Goal: Task Accomplishment & Management: Manage account settings

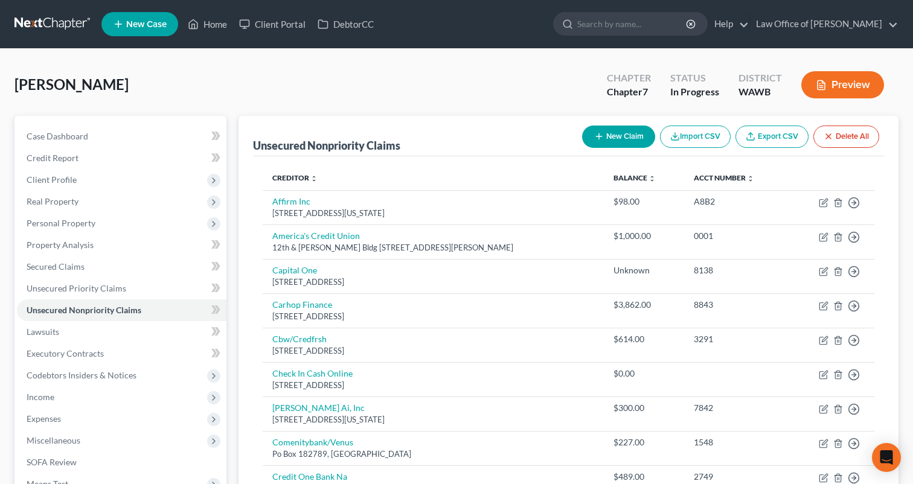
click at [64, 20] on link at bounding box center [52, 24] width 77 height 22
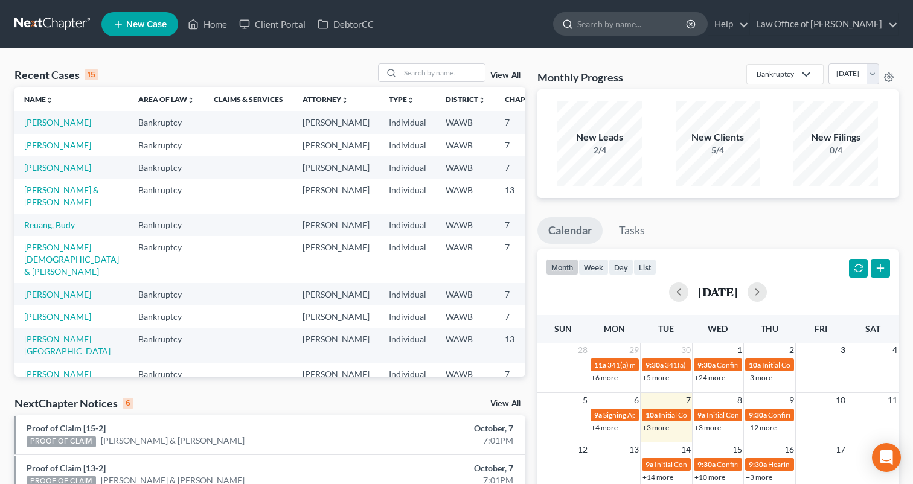
click at [617, 31] on input "search" at bounding box center [632, 24] width 110 height 22
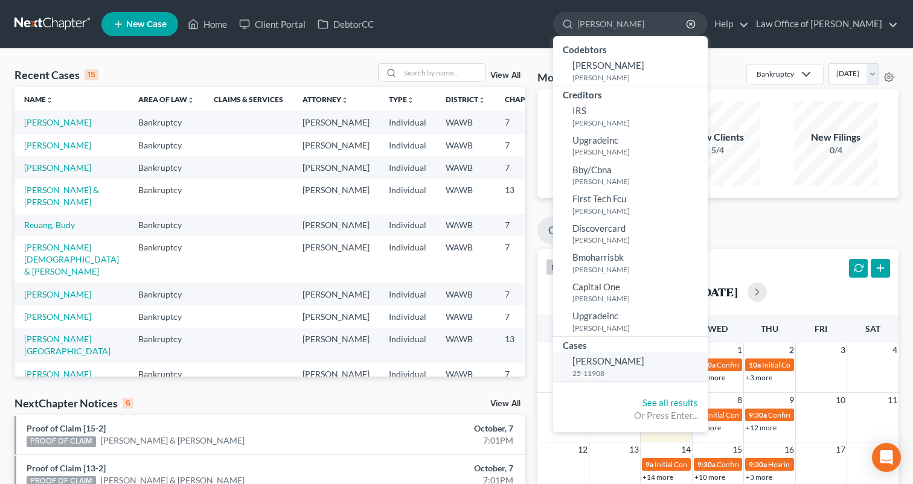
type input "[PERSON_NAME]"
click at [635, 369] on small "25-11908" at bounding box center [638, 373] width 132 height 10
select select "6"
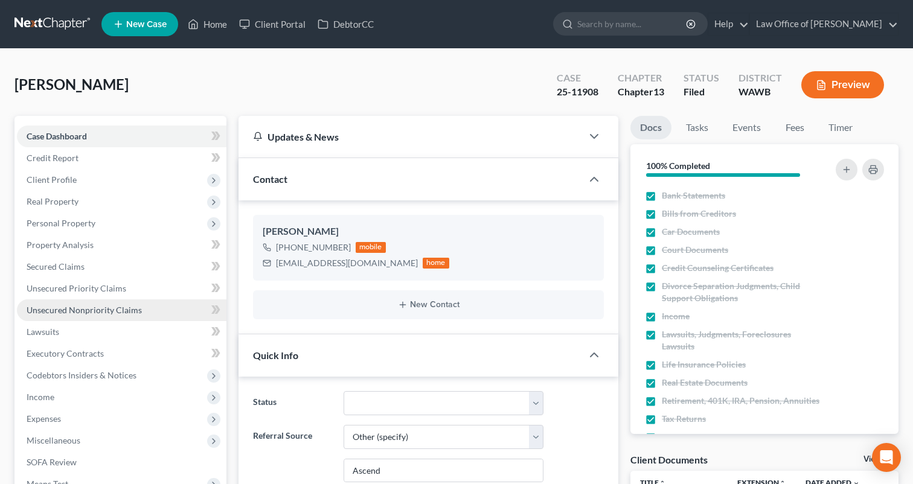
click at [121, 317] on link "Unsecured Nonpriority Claims" at bounding box center [121, 310] width 209 height 22
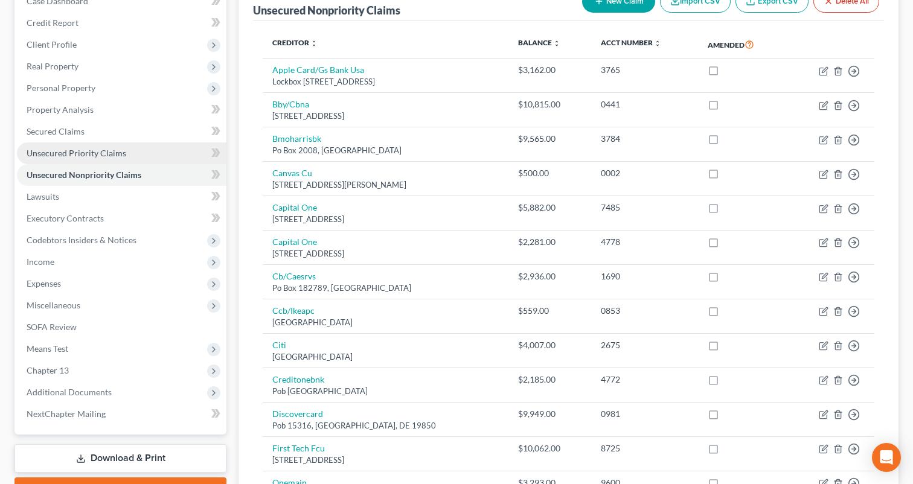
scroll to position [323, 0]
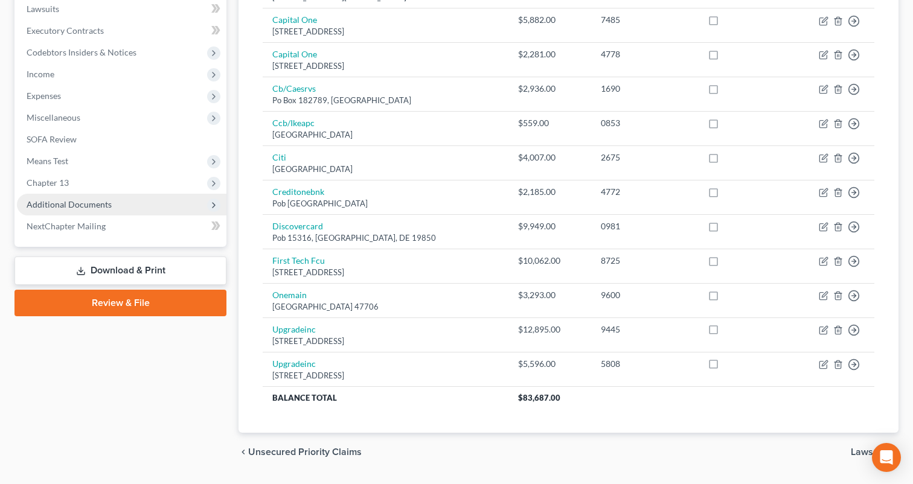
click at [155, 202] on span "Additional Documents" at bounding box center [121, 205] width 209 height 22
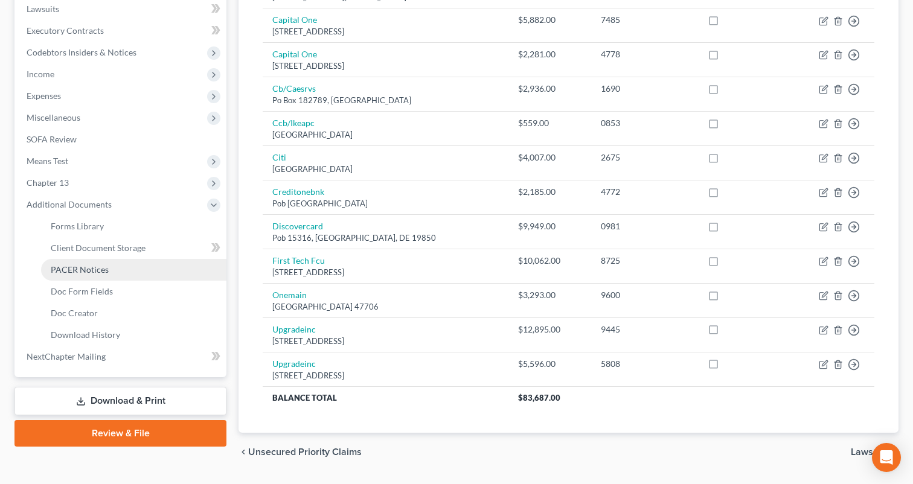
click at [144, 269] on link "PACER Notices" at bounding box center [133, 270] width 185 height 22
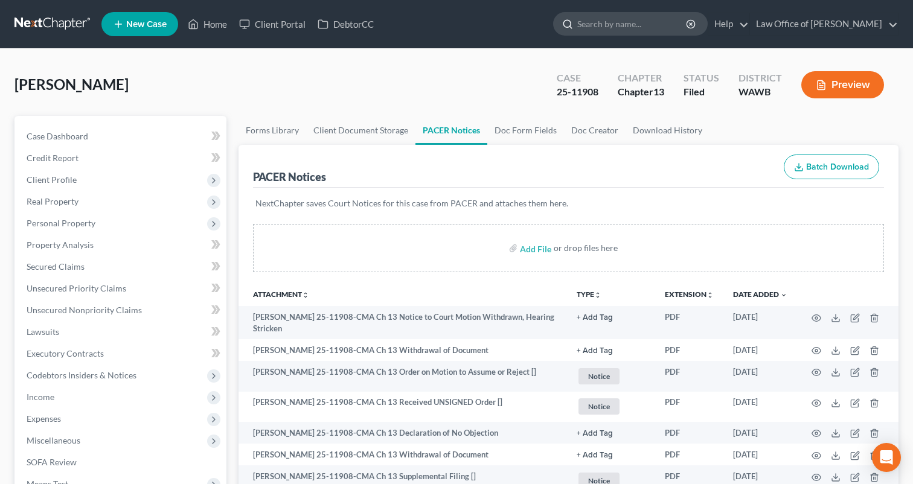
click at [632, 21] on input "search" at bounding box center [632, 24] width 110 height 22
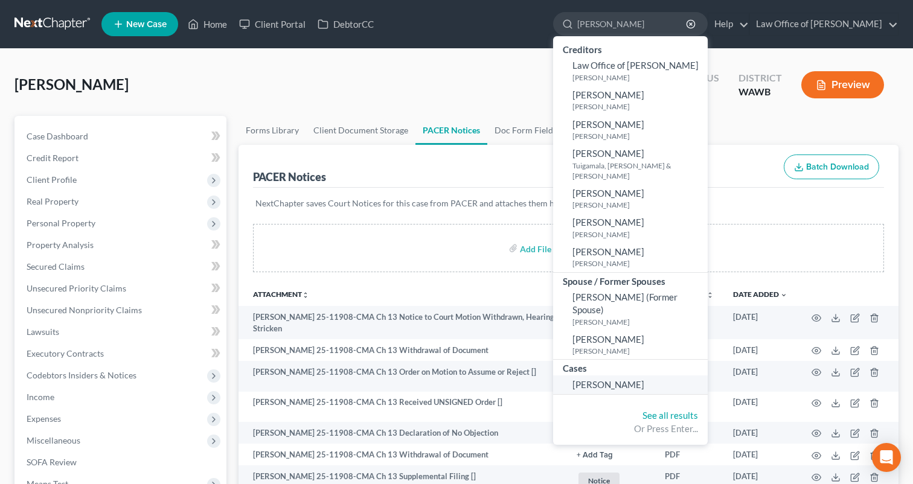
type input "[PERSON_NAME]"
click at [674, 375] on link "[PERSON_NAME]" at bounding box center [630, 384] width 155 height 19
select select "1"
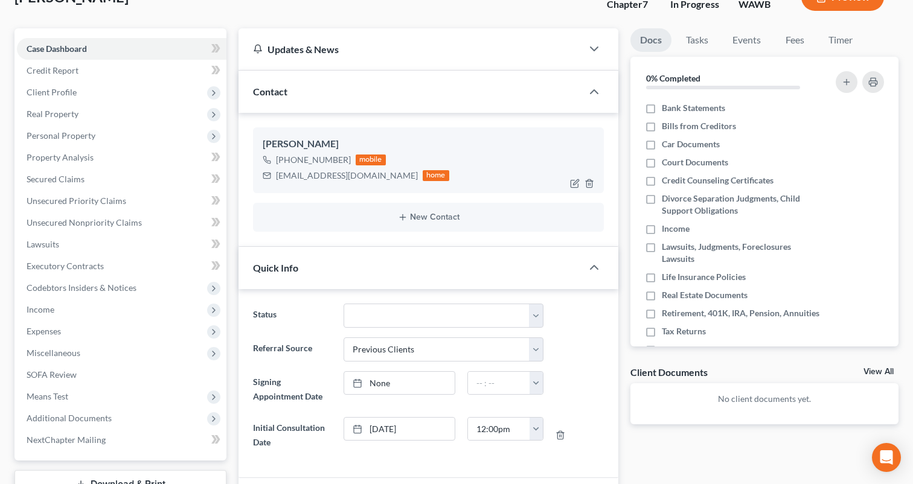
scroll to position [89, 0]
click at [796, 41] on link "Fees" at bounding box center [794, 39] width 39 height 24
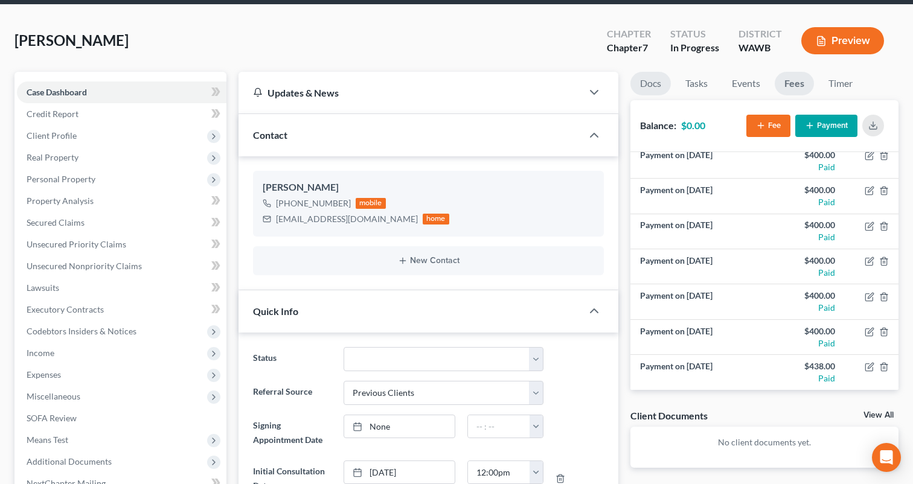
scroll to position [0, 0]
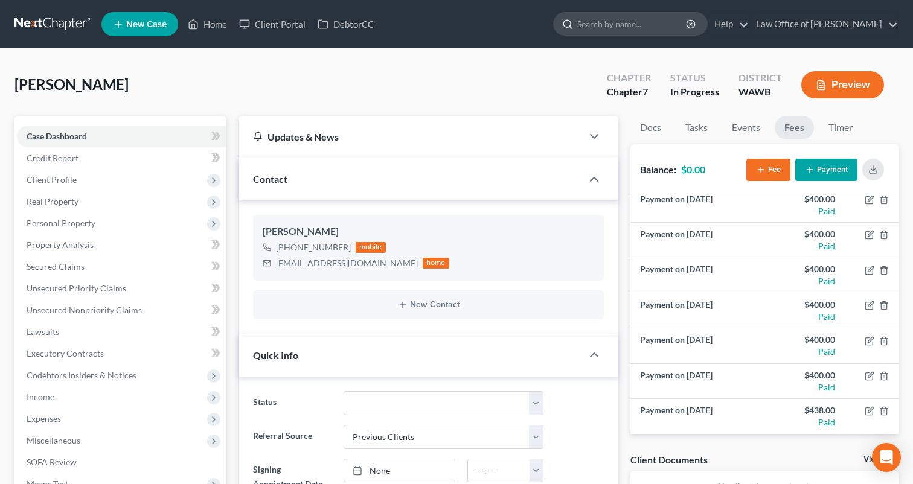
click at [674, 35] on div at bounding box center [630, 24] width 155 height 24
click at [670, 29] on input "search" at bounding box center [632, 24] width 110 height 22
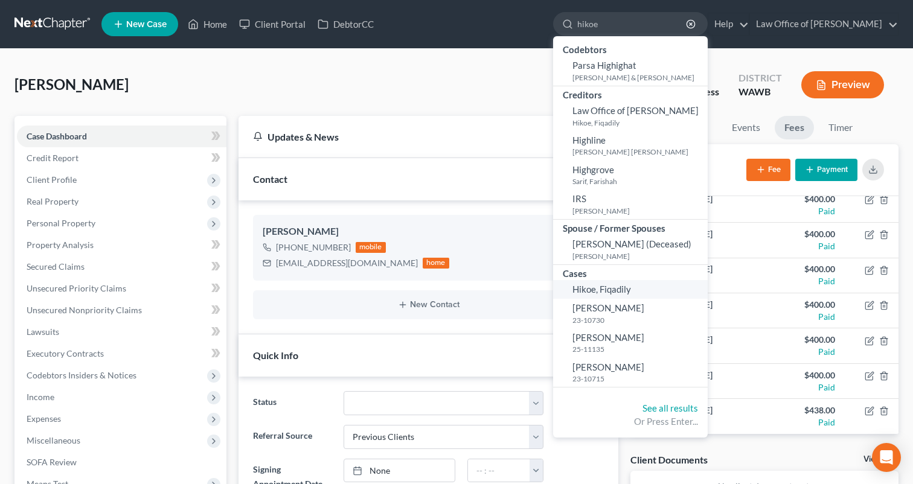
type input "hikoe"
click at [631, 295] on span "Hikoe, Fiqadily" at bounding box center [601, 289] width 59 height 11
select select "6"
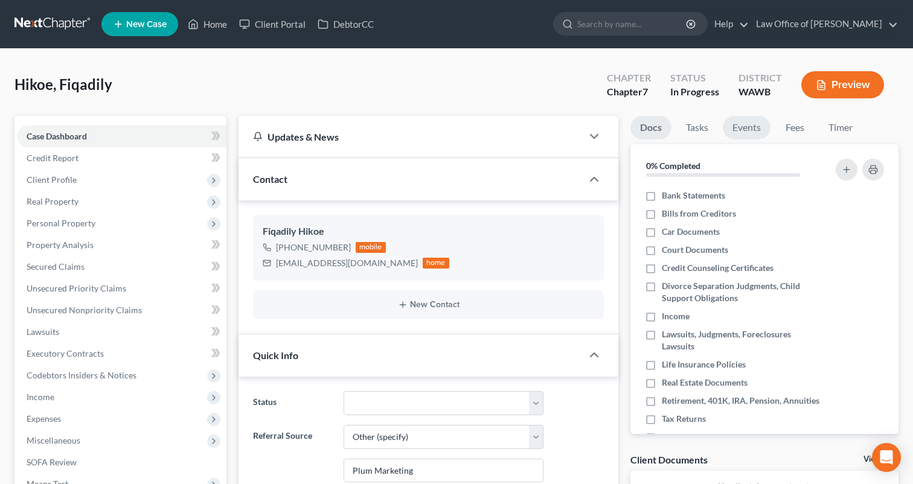
click at [754, 128] on link "Events" at bounding box center [747, 128] width 48 height 24
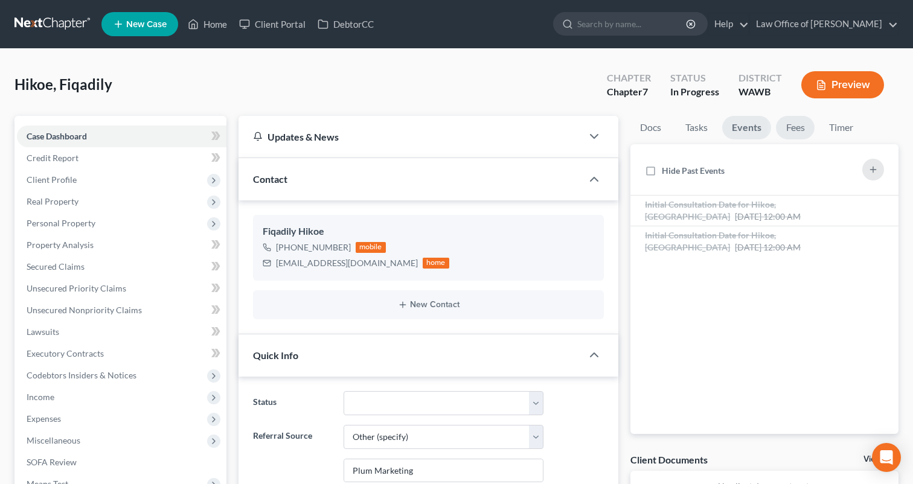
click at [787, 128] on link "Fees" at bounding box center [795, 128] width 39 height 24
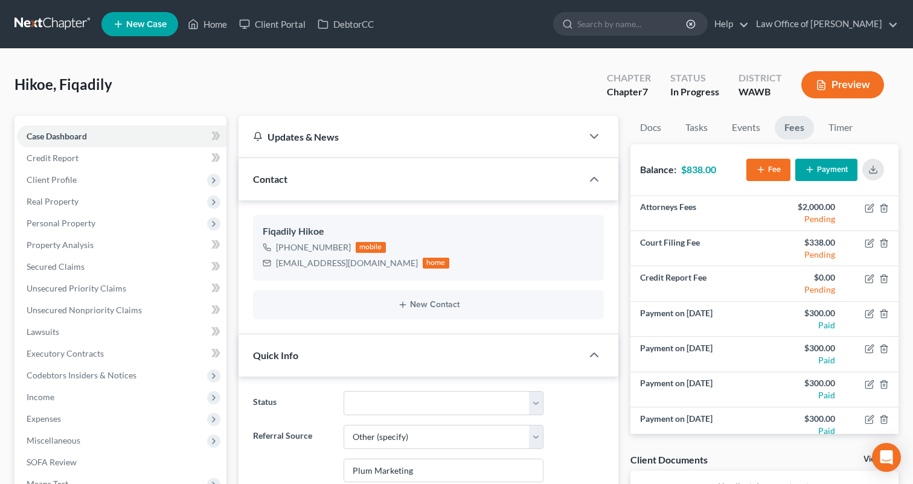
click at [69, 16] on link at bounding box center [52, 24] width 77 height 22
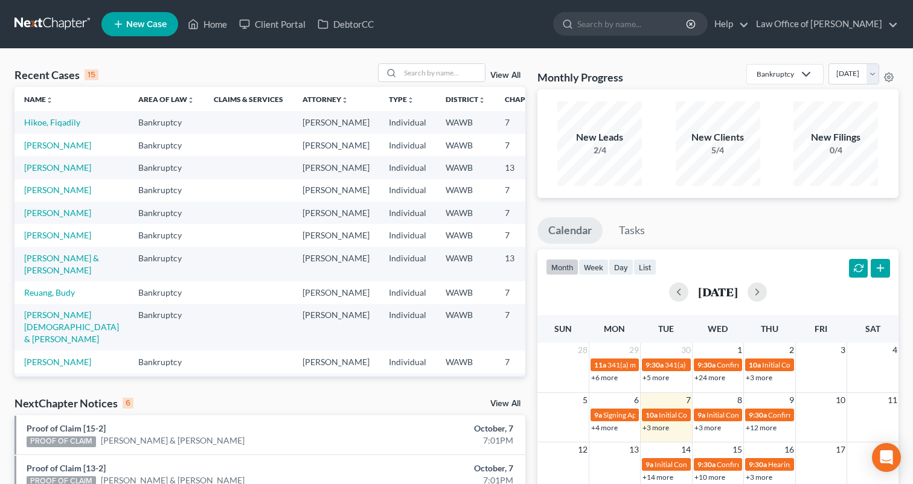
click at [501, 403] on link "View All" at bounding box center [505, 404] width 30 height 8
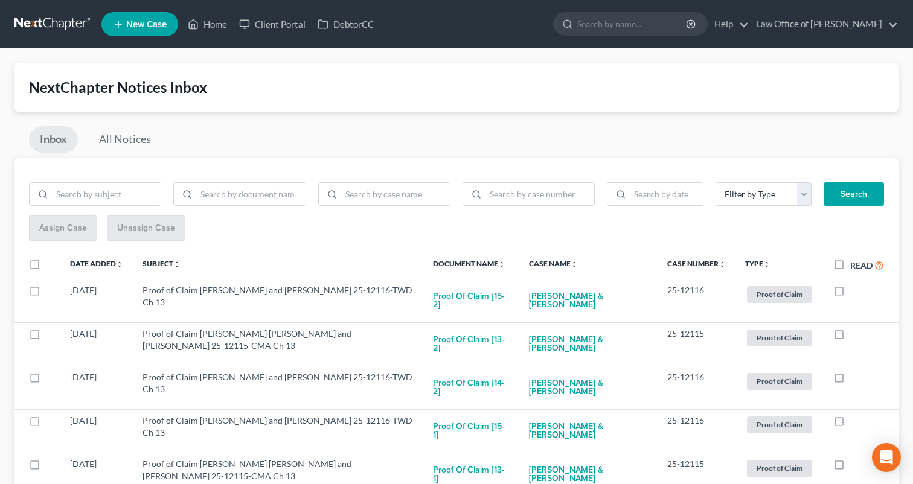
click at [850, 265] on label "Read" at bounding box center [867, 265] width 34 height 14
click at [855, 265] on input "Read" at bounding box center [859, 262] width 8 height 8
checkbox input "true"
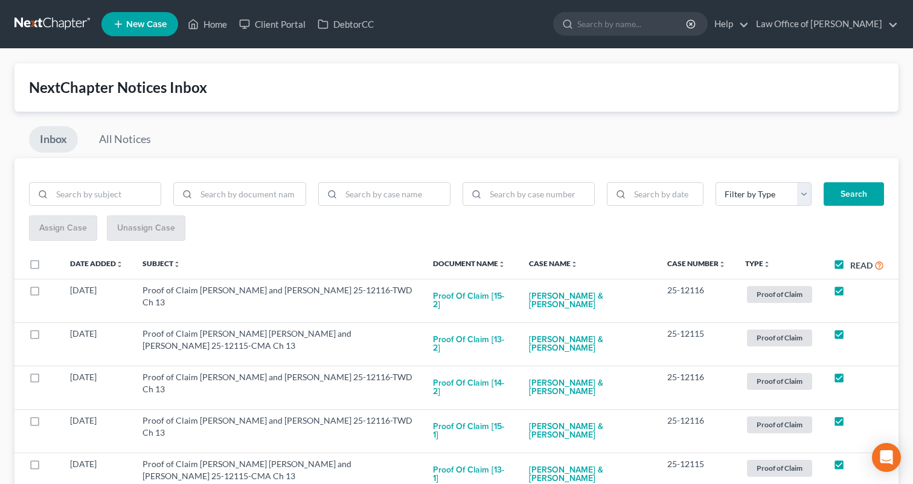
checkbox input "true"
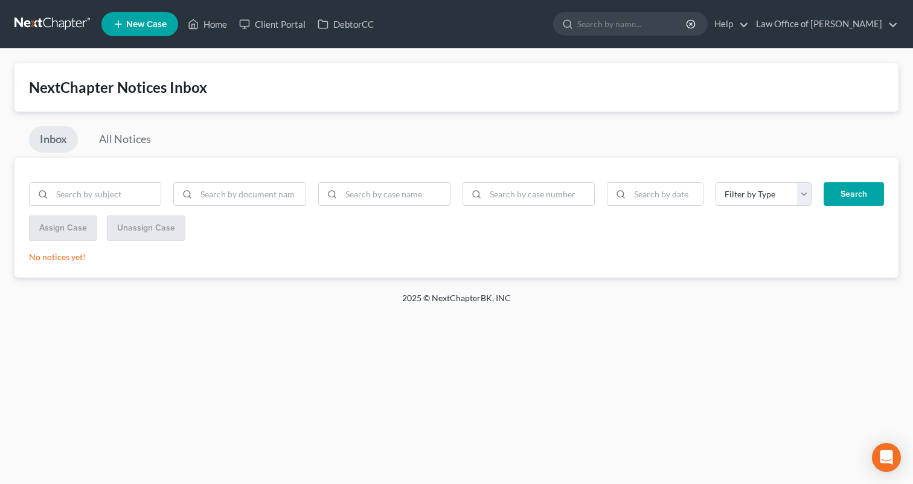
click at [68, 22] on link at bounding box center [52, 24] width 77 height 22
